Goal: Task Accomplishment & Management: Complete application form

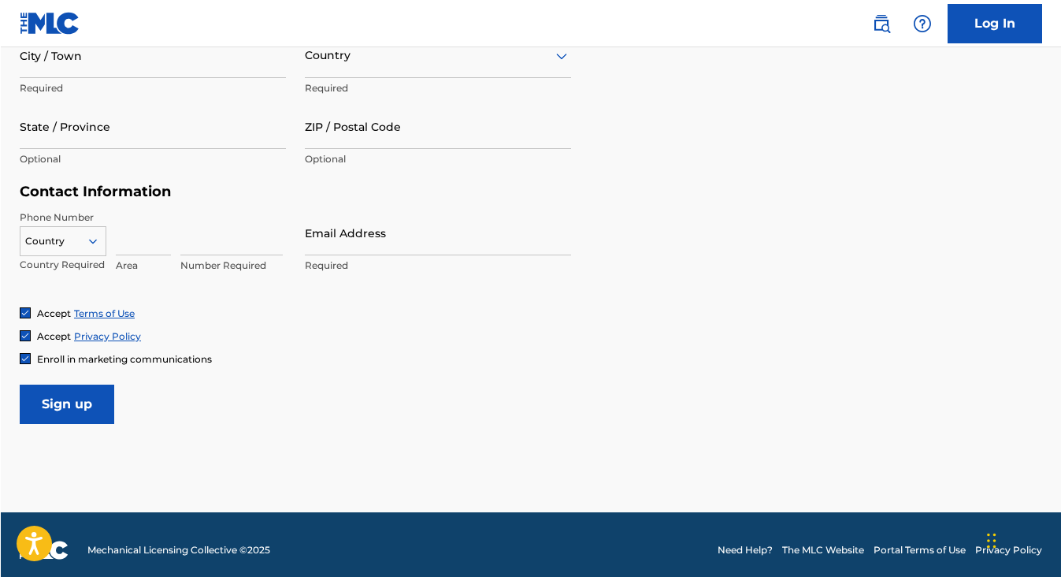
scroll to position [654, 0]
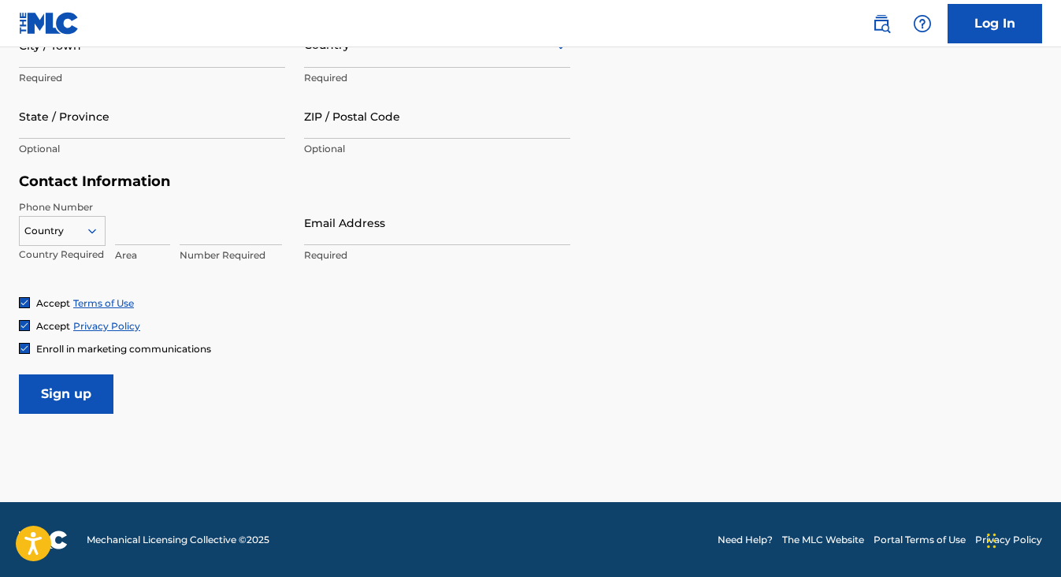
click at [1011, 25] on link "Log In" at bounding box center [994, 23] width 95 height 39
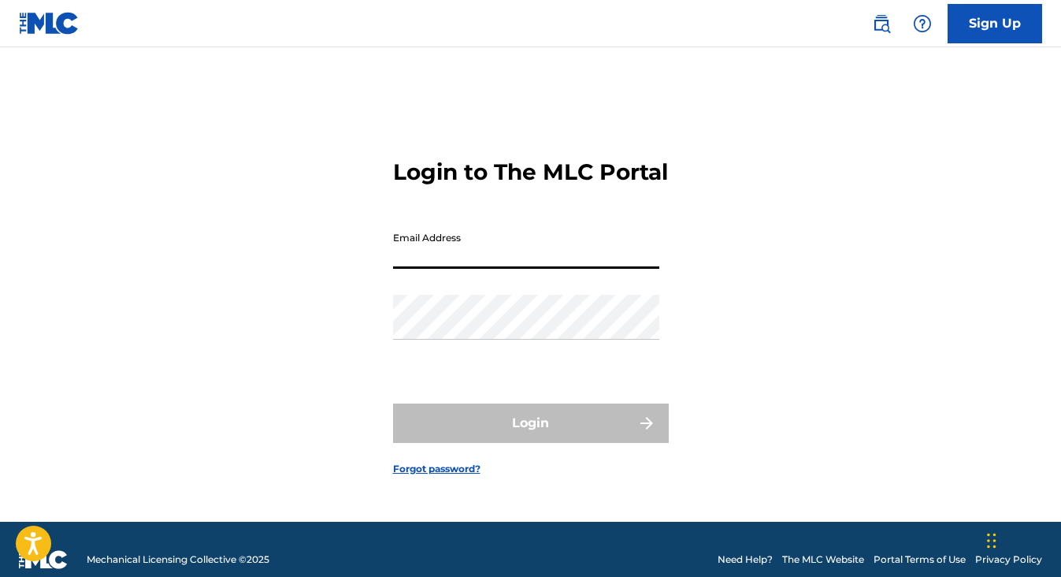
click at [589, 262] on input "Email Address" at bounding box center [526, 246] width 266 height 45
type input "[EMAIL_ADDRESS][DOMAIN_NAME]"
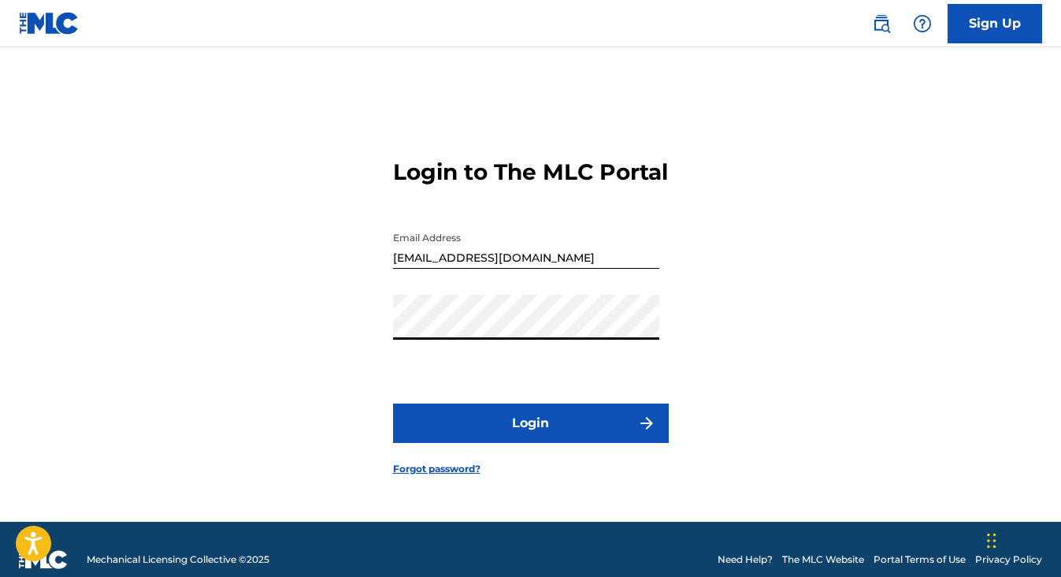
click at [592, 438] on button "Login" at bounding box center [531, 422] width 276 height 39
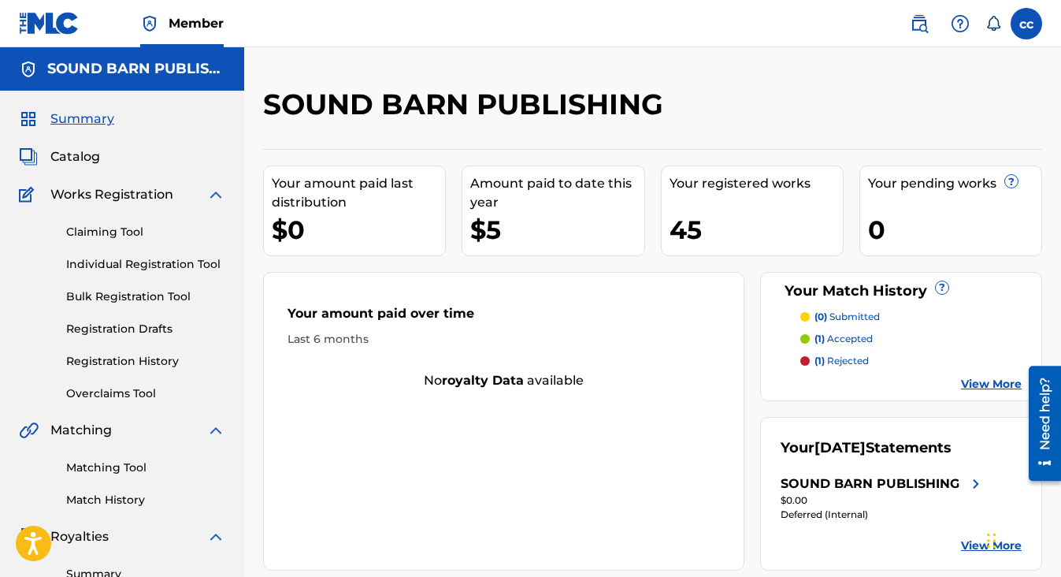
click at [87, 265] on link "Individual Registration Tool" at bounding box center [145, 264] width 159 height 17
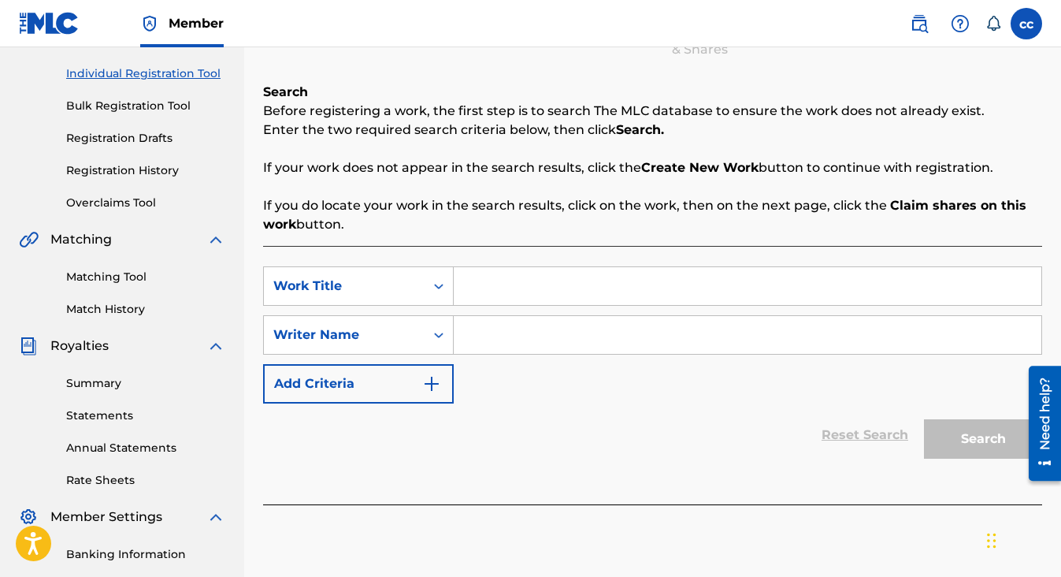
scroll to position [182, 0]
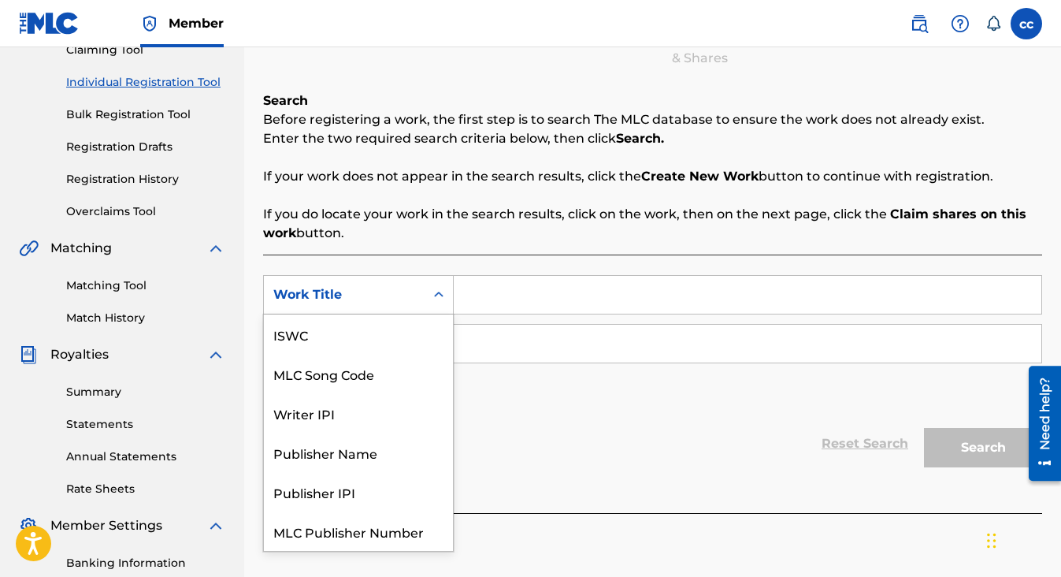
click at [436, 295] on icon "Search Form" at bounding box center [438, 294] width 9 height 6
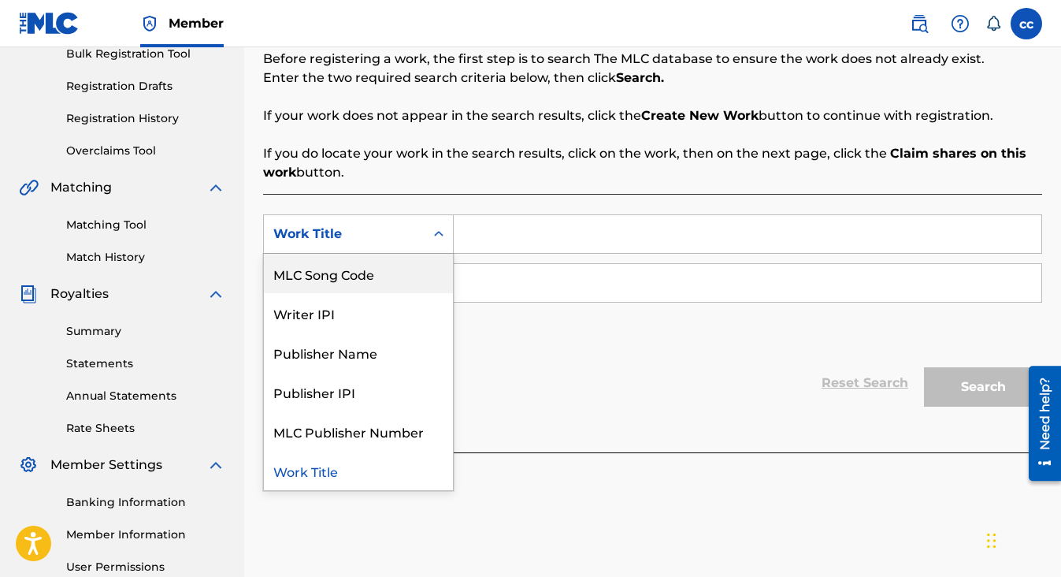
scroll to position [252, 0]
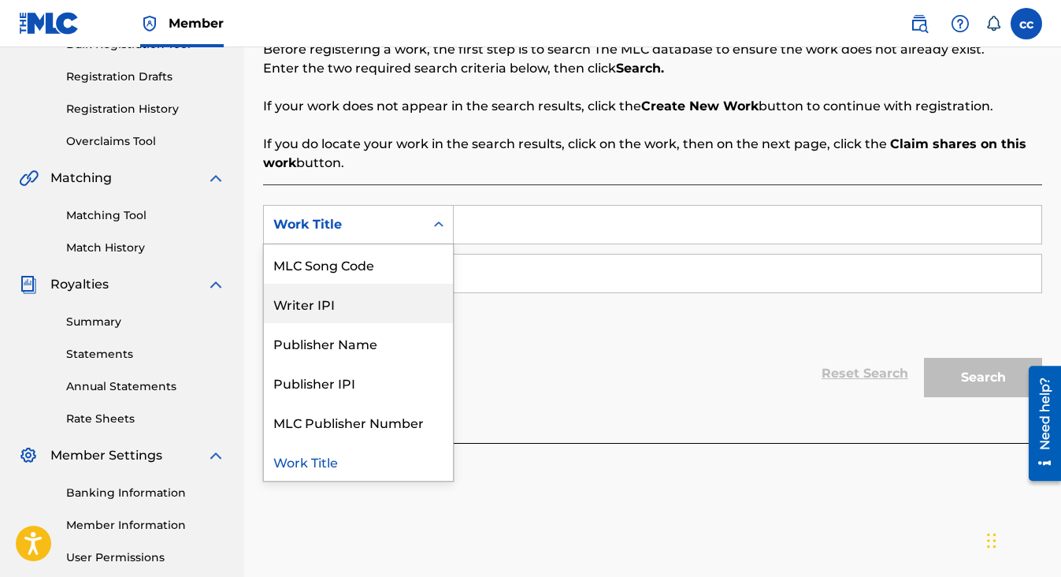
click at [324, 303] on div "Writer IPI" at bounding box center [358, 303] width 189 height 39
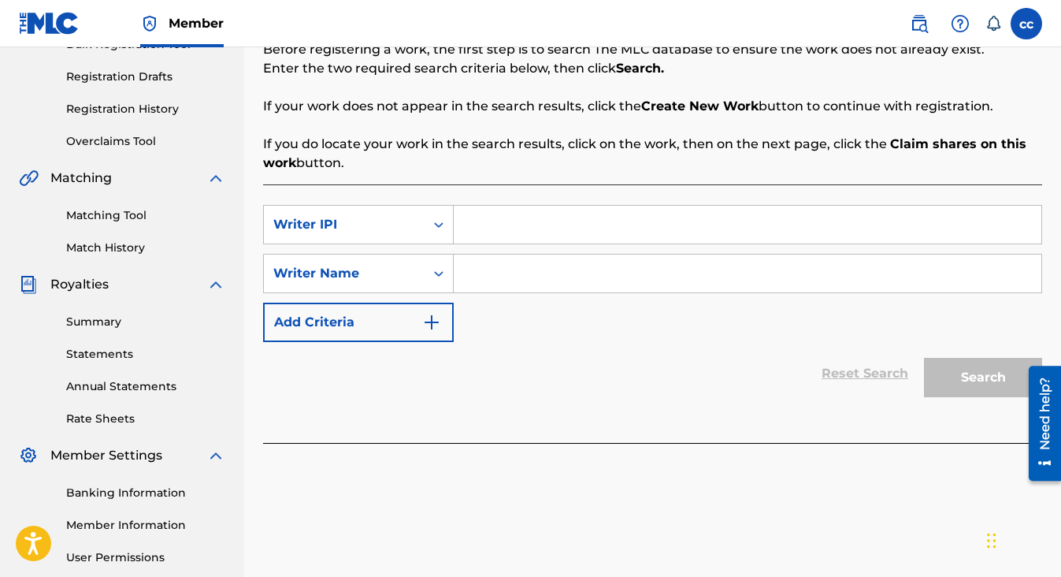
click at [483, 228] on input "Search Form" at bounding box center [748, 225] width 588 height 38
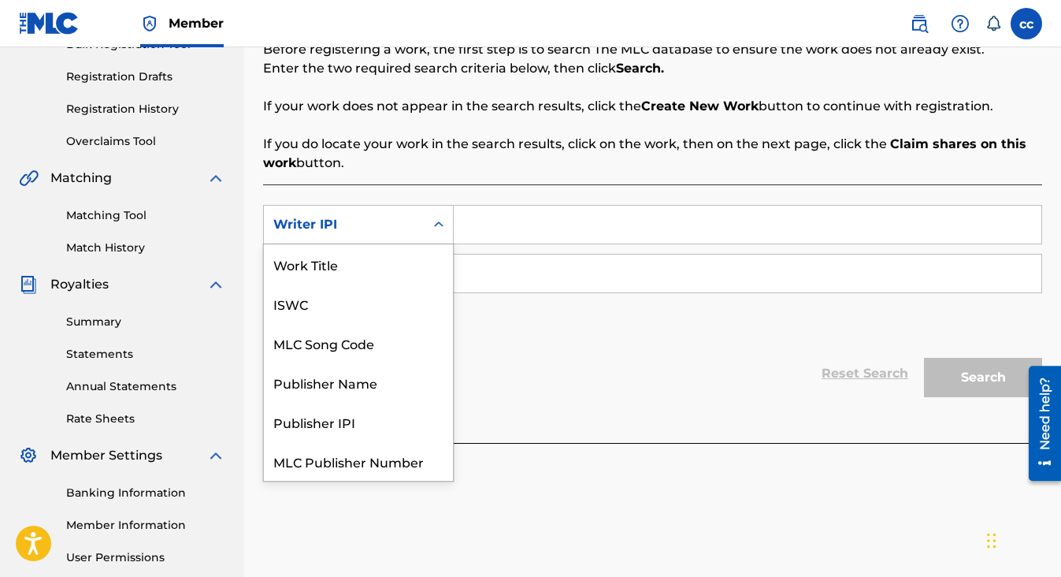
click at [393, 220] on div "Writer IPI" at bounding box center [344, 224] width 142 height 19
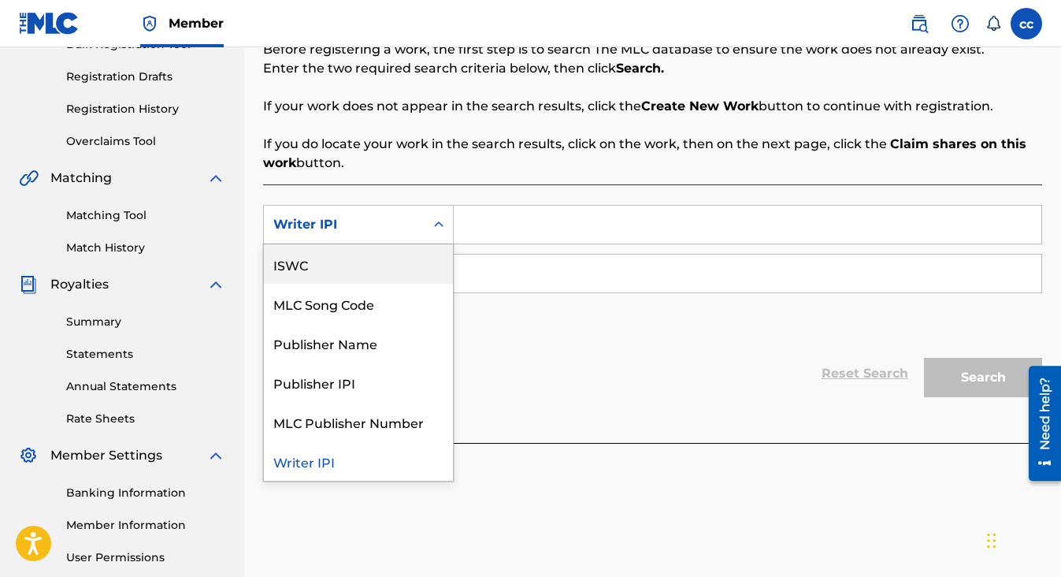
click at [355, 225] on div "Writer IPI" at bounding box center [344, 224] width 142 height 19
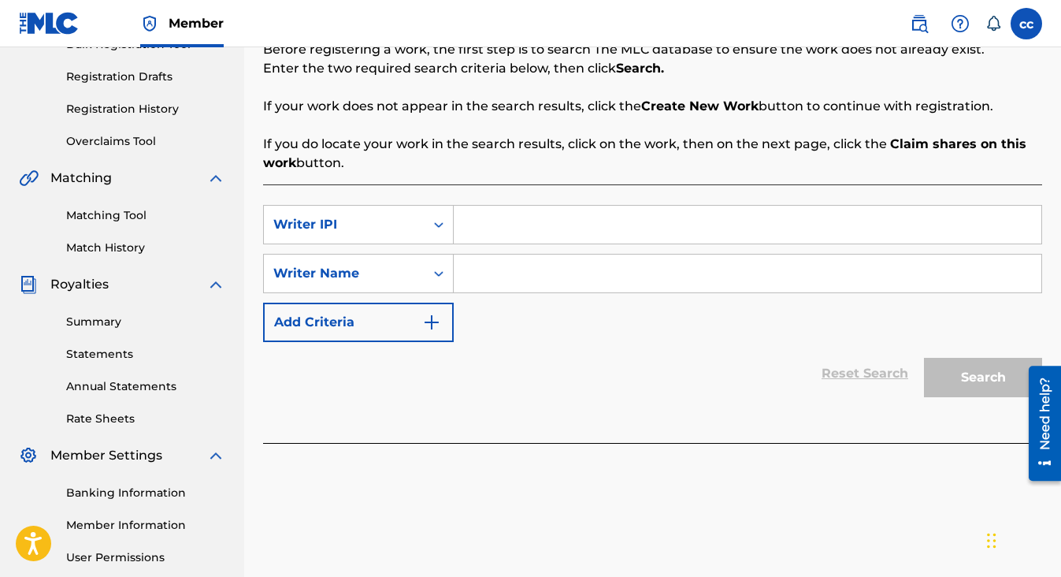
click at [436, 224] on icon "Search Form" at bounding box center [438, 225] width 9 height 6
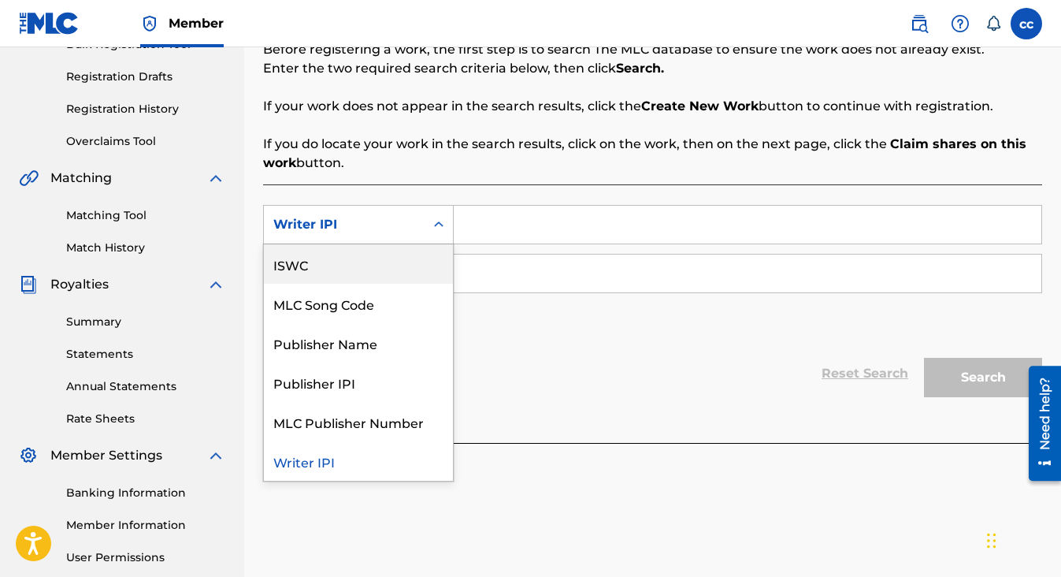
click at [541, 358] on div "Reset Search Search" at bounding box center [652, 373] width 779 height 63
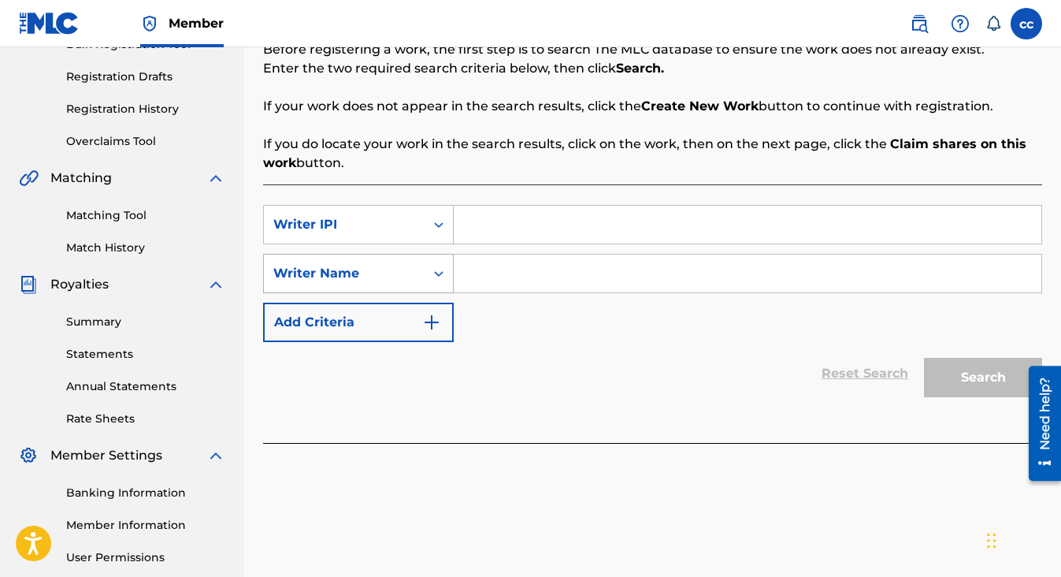
click at [440, 275] on icon "Search Form" at bounding box center [439, 273] width 16 height 16
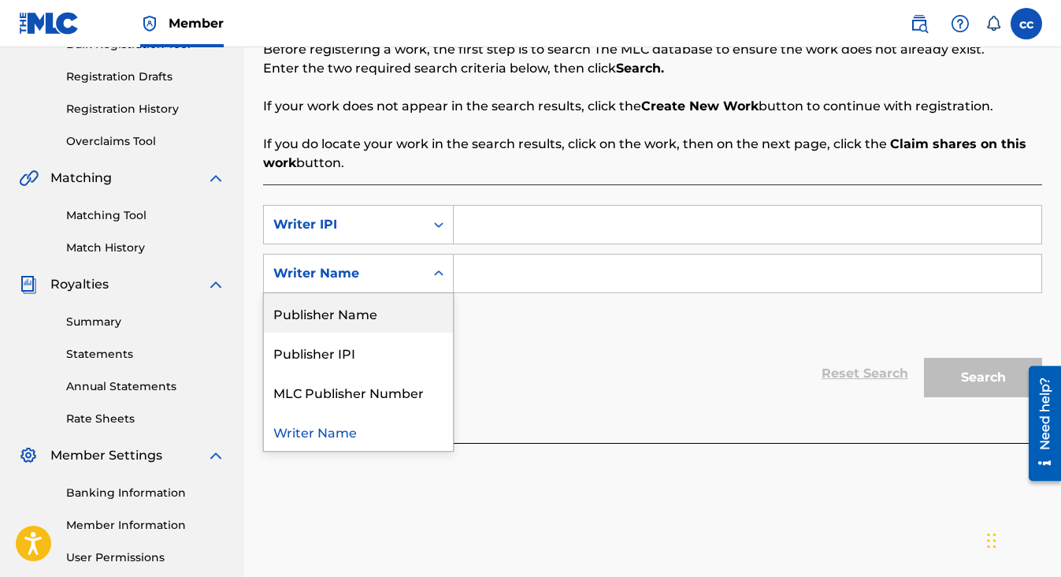
click at [421, 319] on div "Publisher Name" at bounding box center [358, 312] width 189 height 39
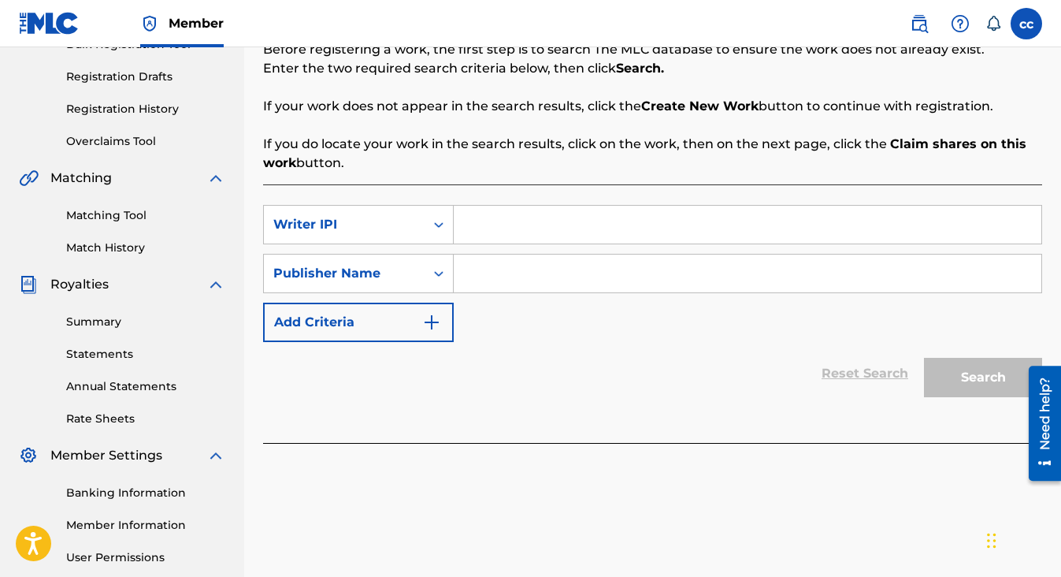
click at [510, 284] on input "Search Form" at bounding box center [748, 273] width 588 height 38
click at [509, 274] on input "Sound barn Publishing" at bounding box center [748, 273] width 588 height 38
click at [625, 261] on input "Sound barn Publishing" at bounding box center [748, 273] width 588 height 38
click at [635, 277] on input "Sound barn Publishing" at bounding box center [748, 273] width 588 height 38
type input "S"
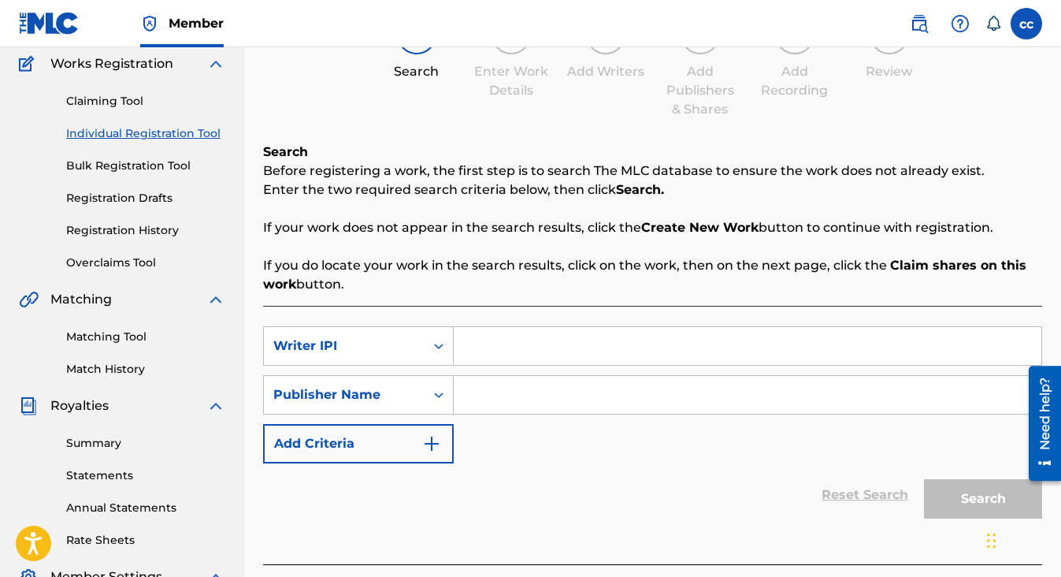
scroll to position [129, 0]
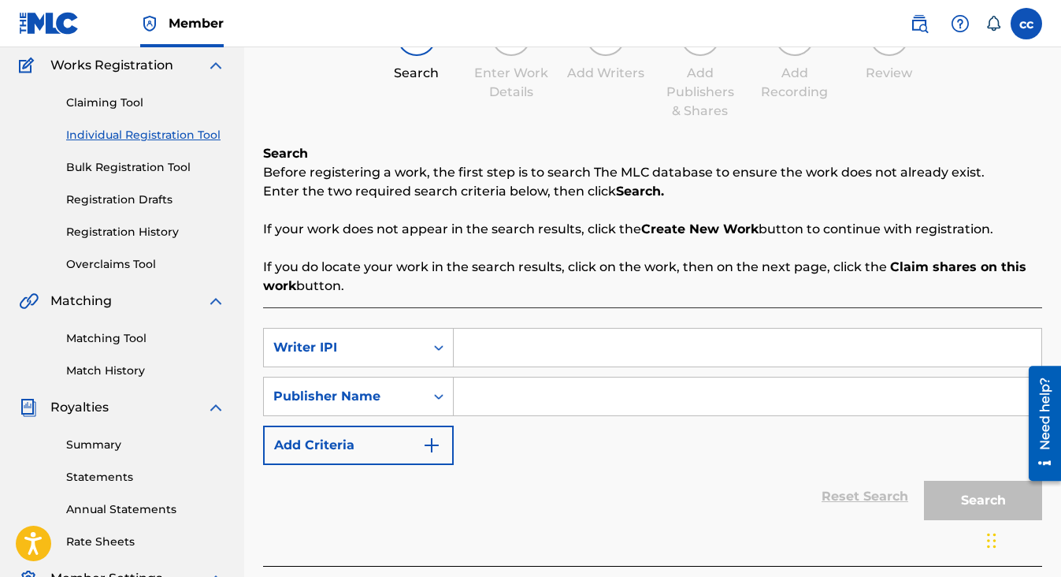
click at [142, 138] on link "Individual Registration Tool" at bounding box center [145, 135] width 159 height 17
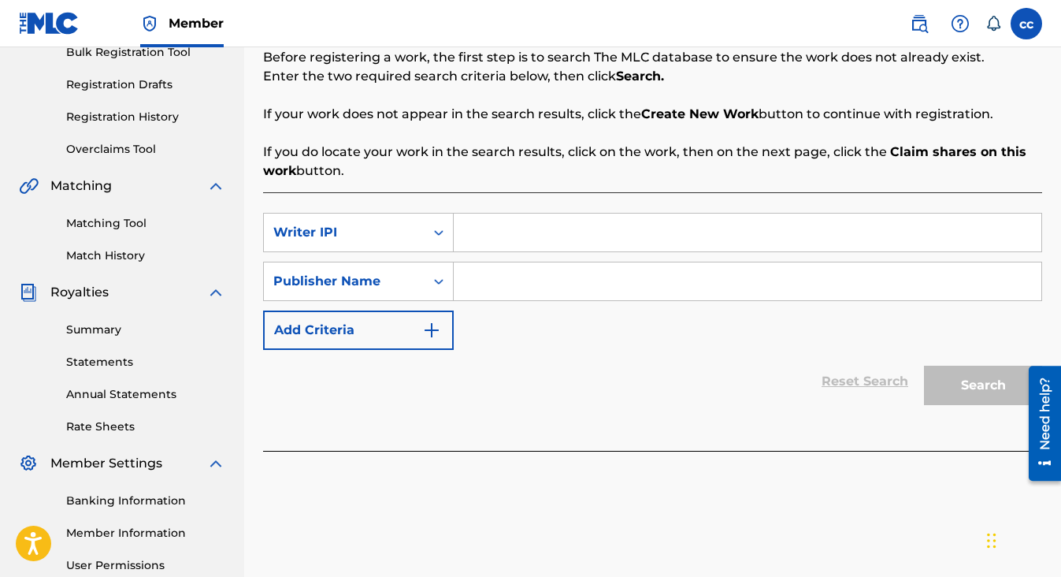
scroll to position [248, 0]
